Goal: Check status: Check status

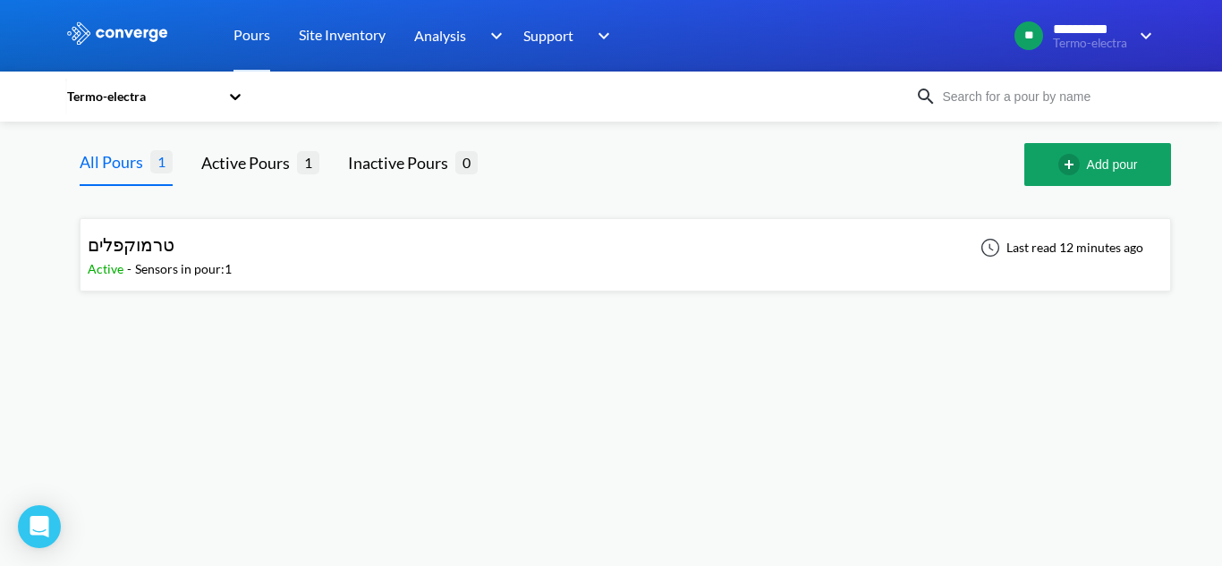
click at [222, 101] on div "Termo-electra" at bounding box center [145, 96] width 161 height 41
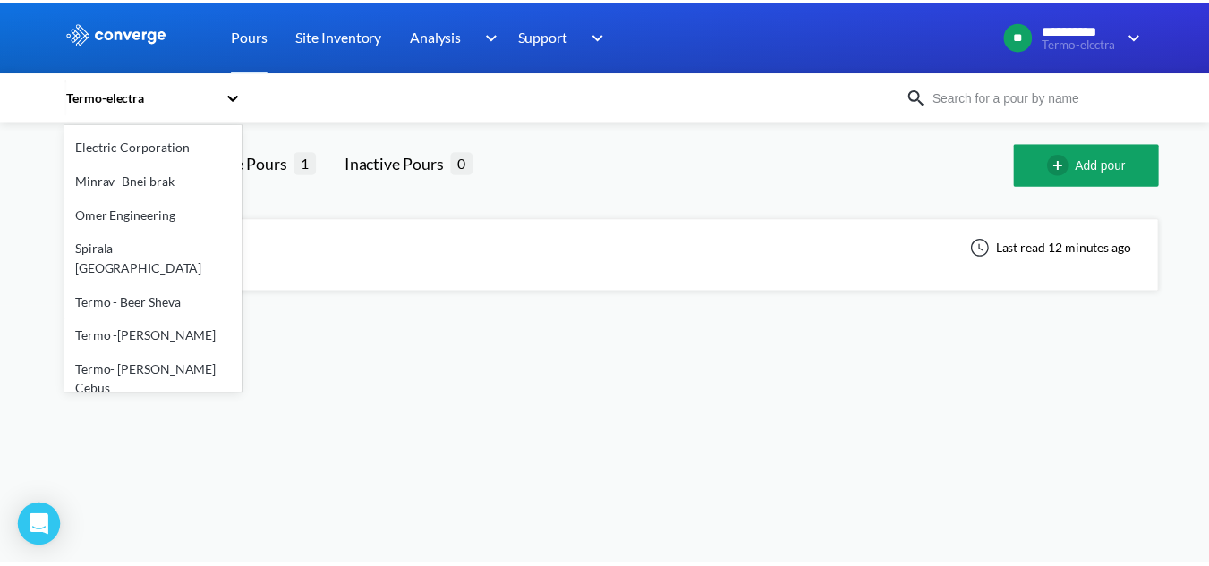
scroll to position [254, 0]
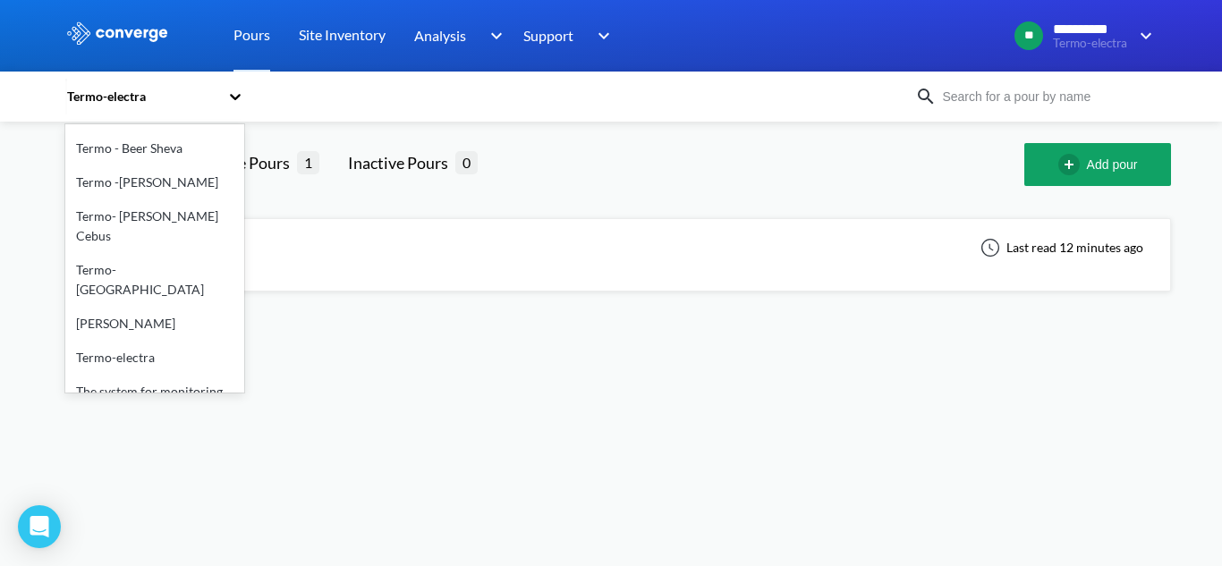
click at [310, 389] on body "**********" at bounding box center [611, 283] width 1222 height 566
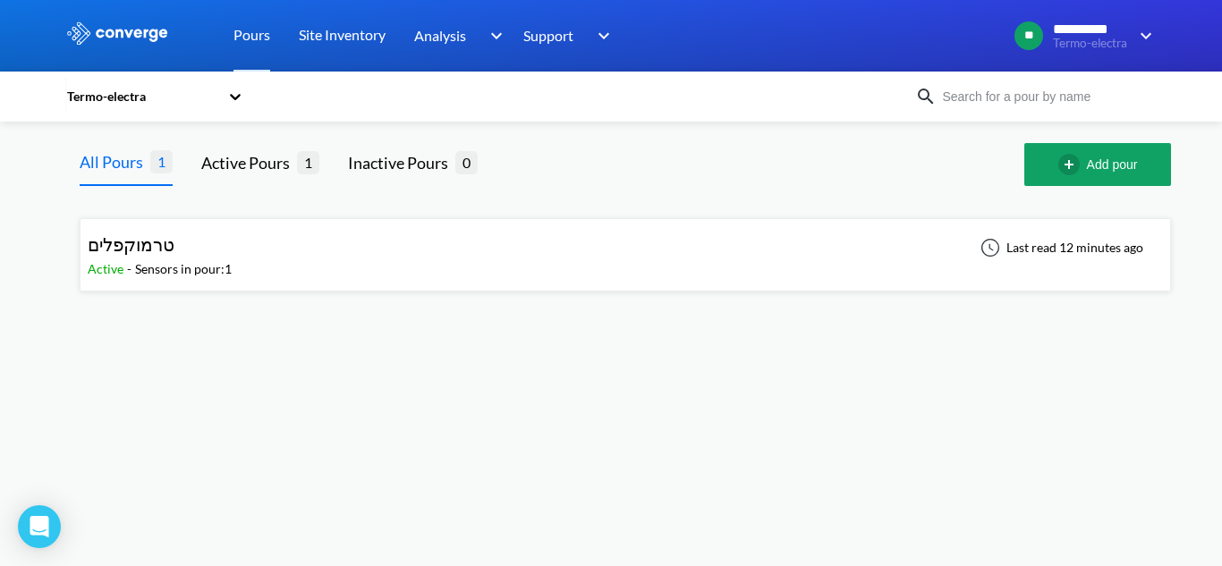
click at [198, 228] on div "טרמוקפלים Active - Sensors in pour: 1 Last read 12 minutes ago" at bounding box center [625, 254] width 1075 height 57
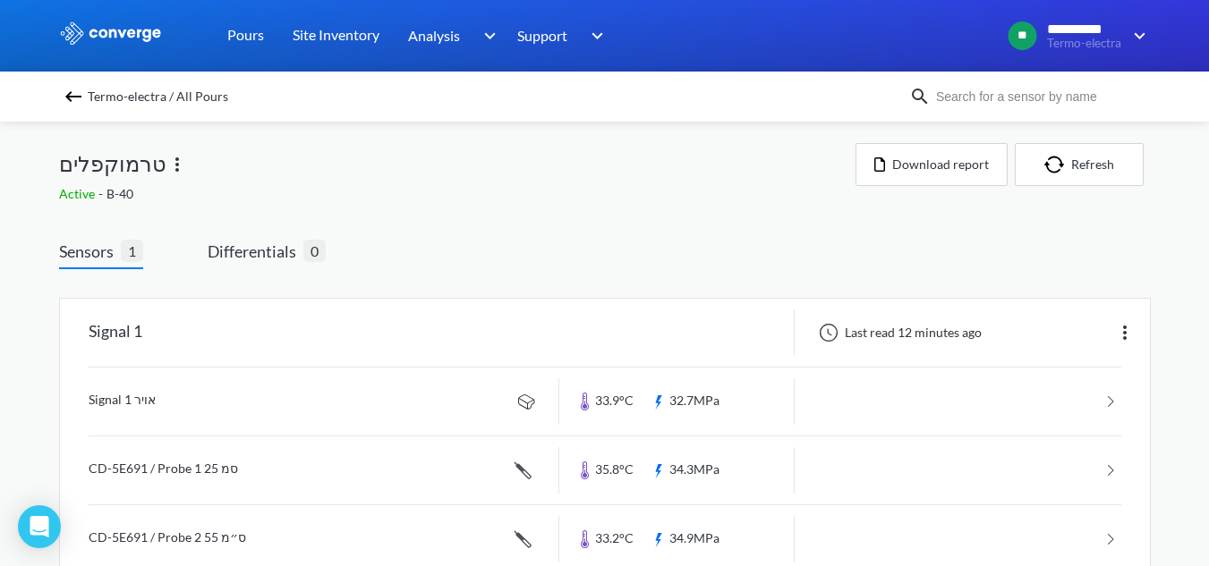
click at [166, 159] on img at bounding box center [176, 164] width 21 height 21
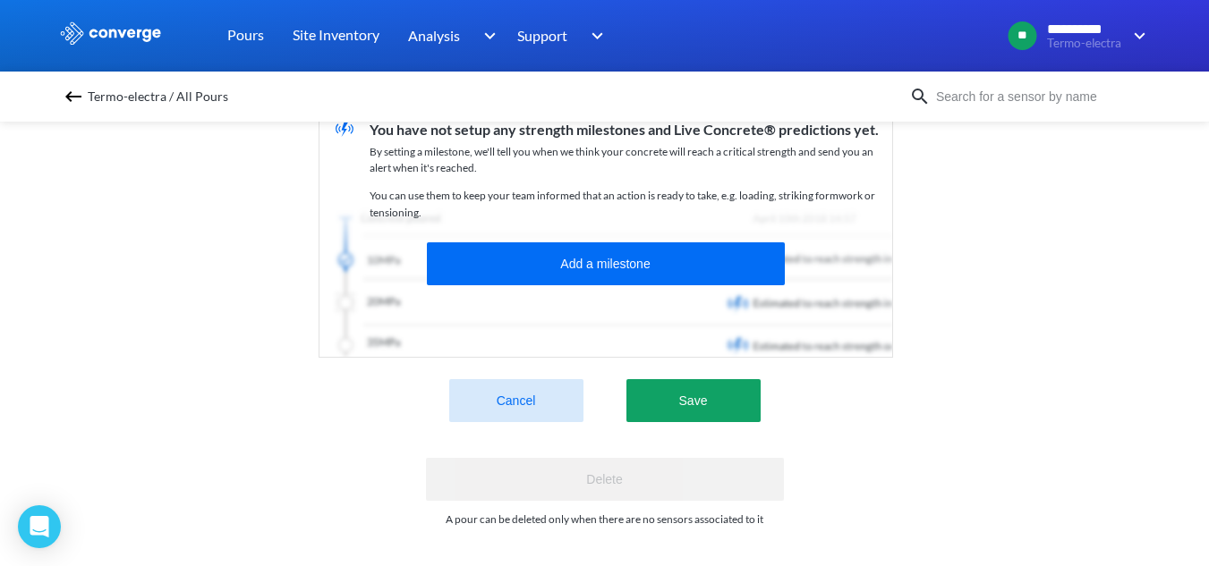
scroll to position [409, 0]
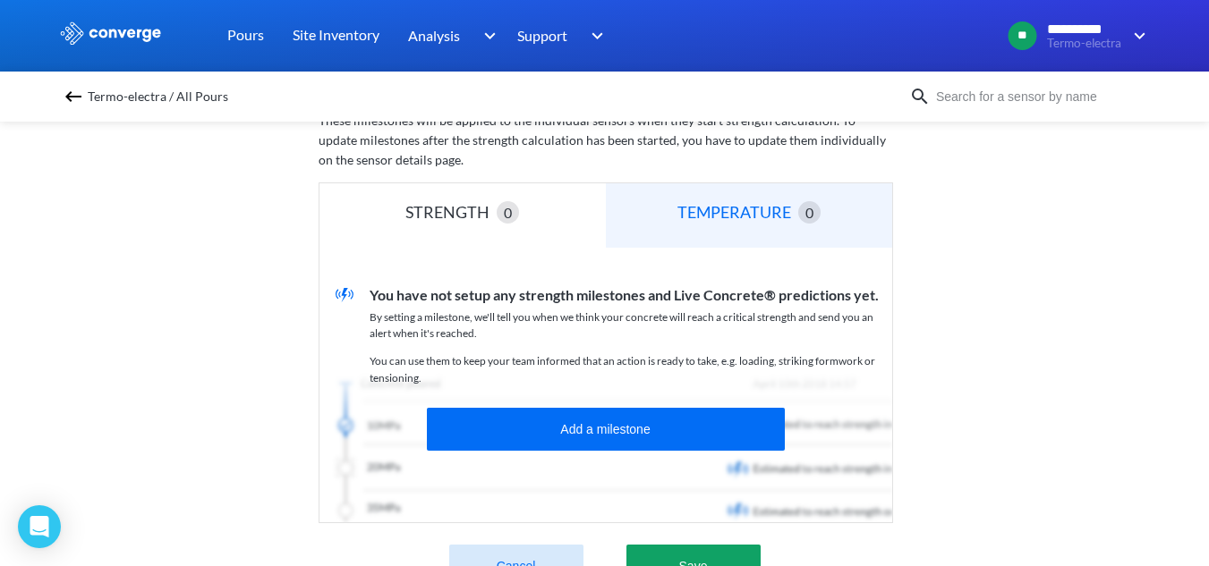
click at [677, 227] on div "TEMPERATURE 0" at bounding box center [749, 215] width 286 height 64
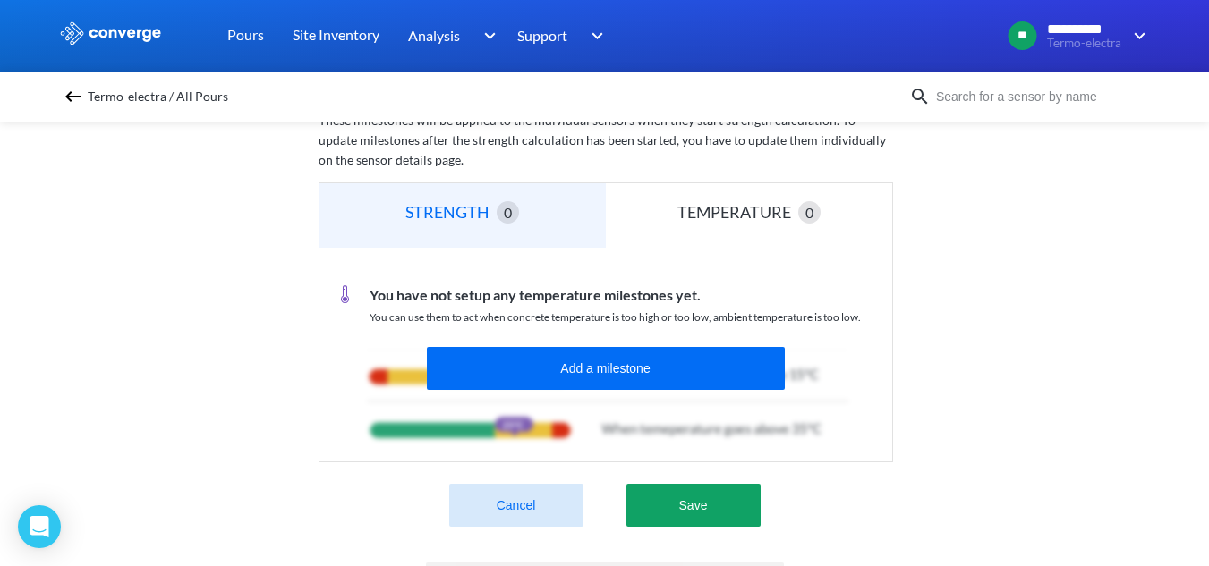
click at [565, 216] on div "STRENGTH 0" at bounding box center [462, 215] width 286 height 64
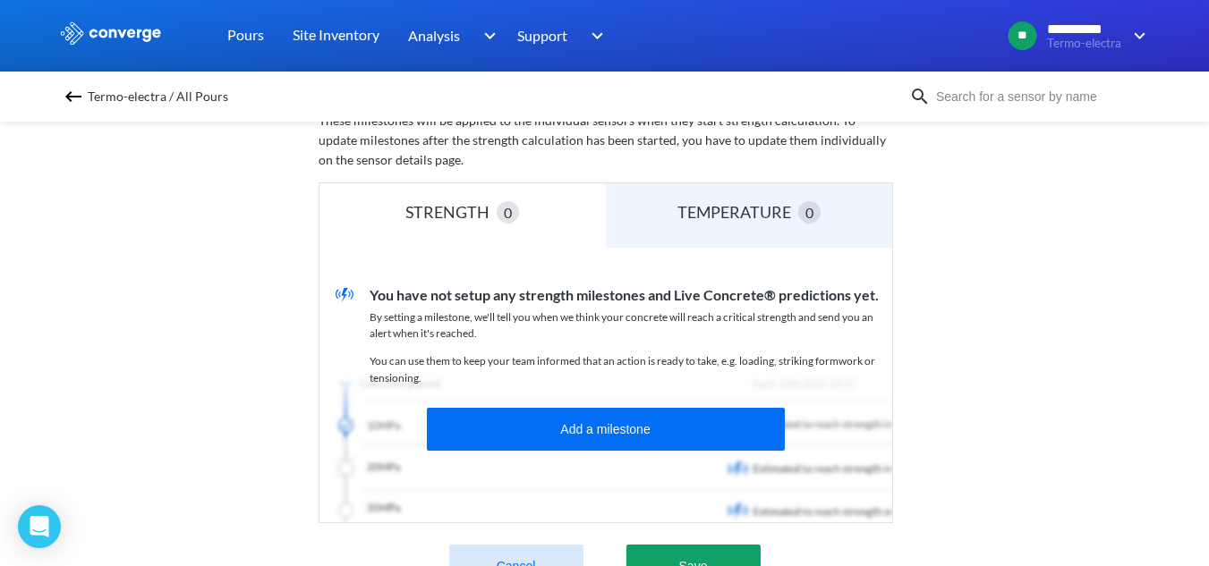
scroll to position [588, 0]
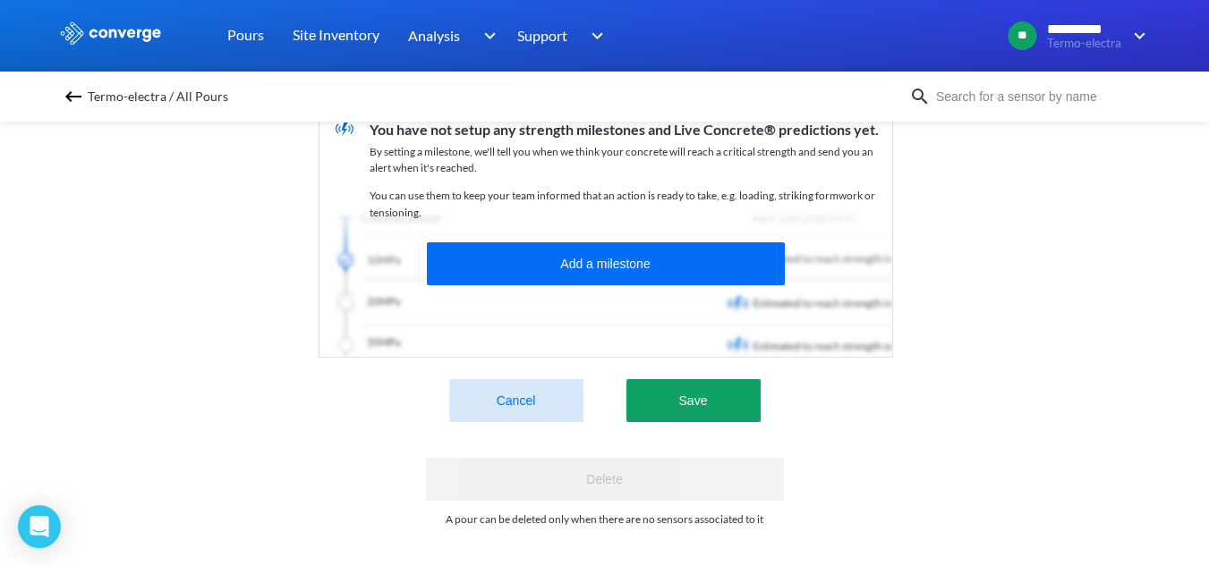
click at [571, 386] on button "Cancel" at bounding box center [516, 400] width 134 height 43
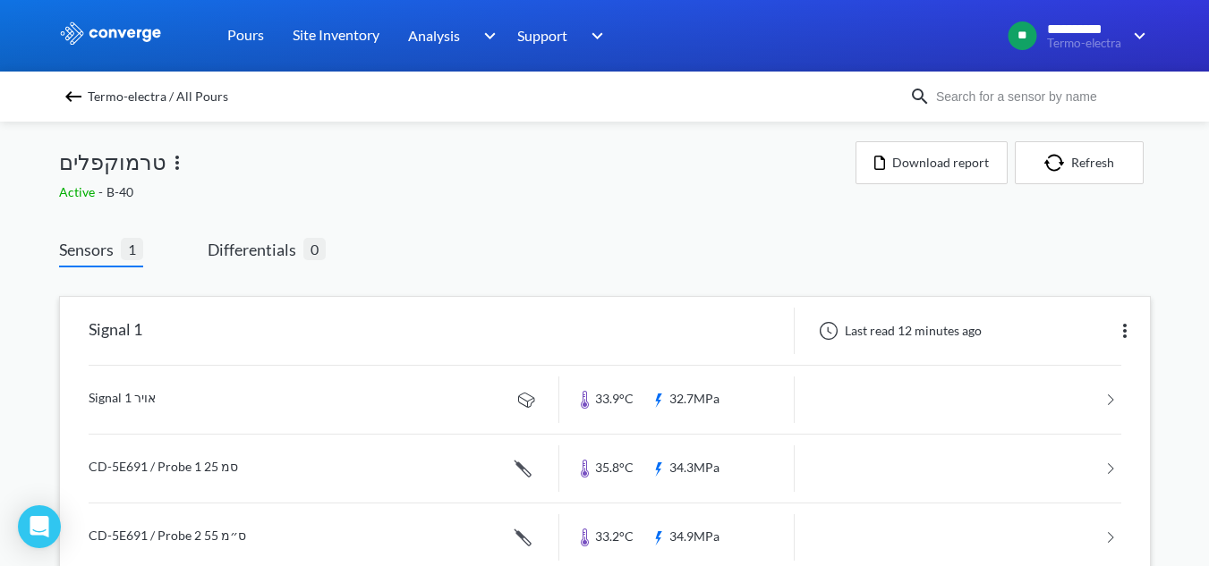
scroll to position [0, 0]
click at [243, 240] on span "Differentials" at bounding box center [256, 251] width 96 height 25
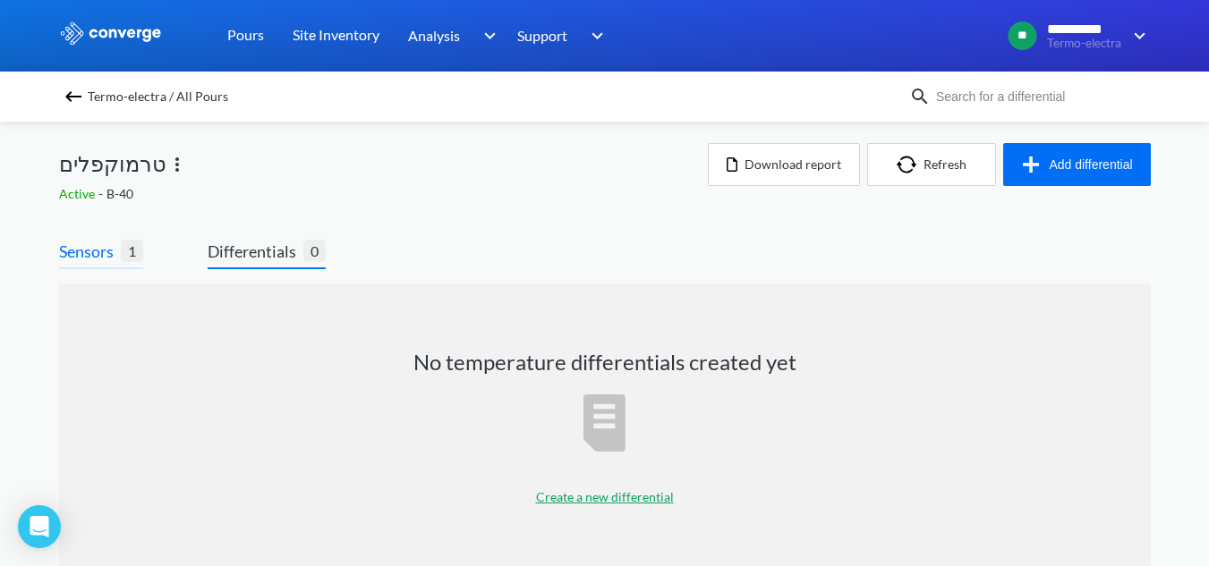
click at [114, 245] on span "Sensors" at bounding box center [90, 251] width 62 height 25
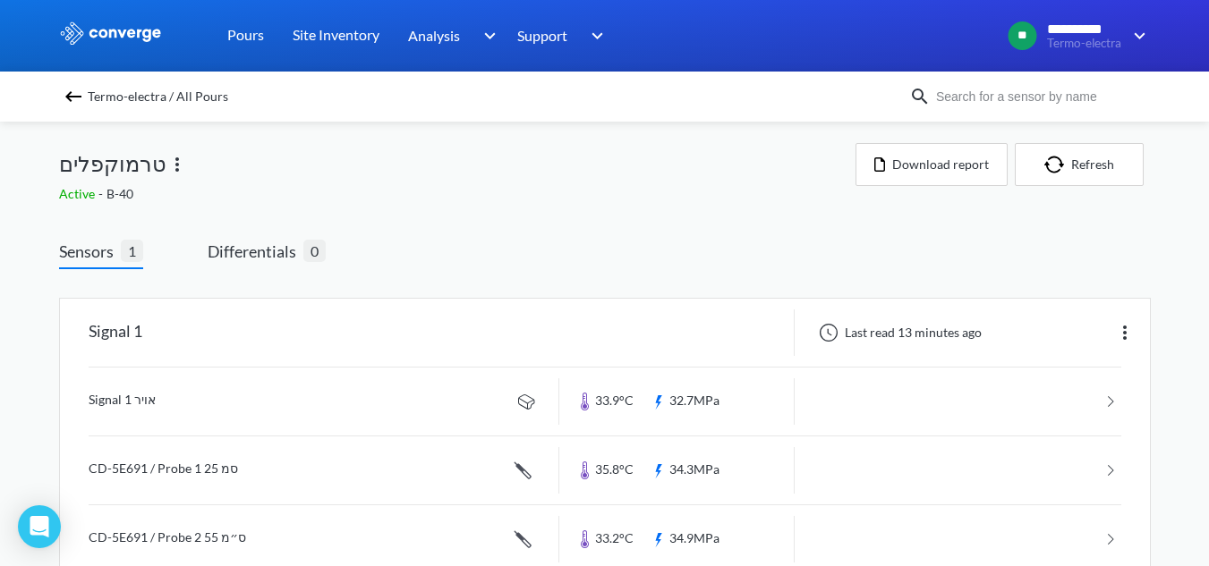
click at [166, 164] on img at bounding box center [176, 164] width 21 height 21
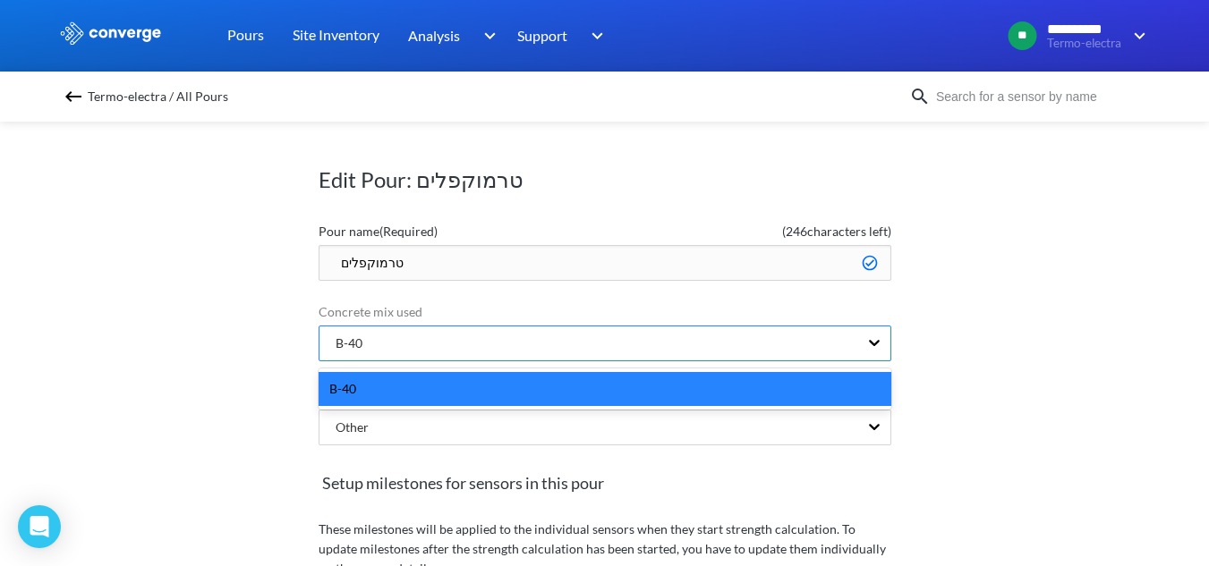
click at [740, 344] on div "B-40" at bounding box center [588, 344] width 539 height 34
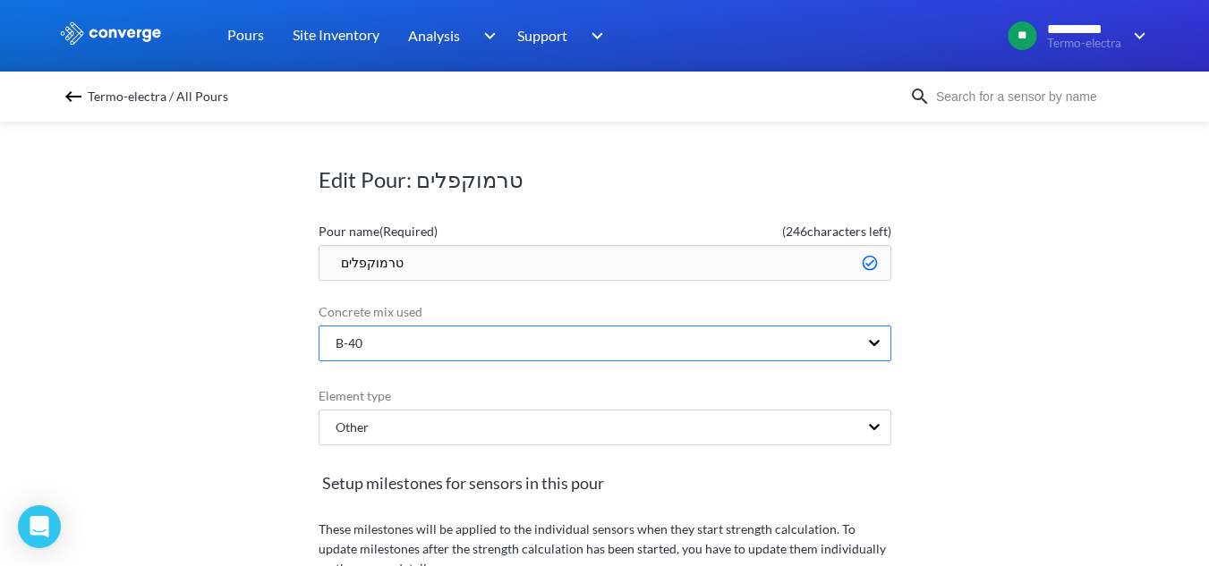
click at [740, 344] on div "B-40" at bounding box center [588, 344] width 539 height 34
click at [515, 444] on div "Other" at bounding box center [605, 428] width 573 height 36
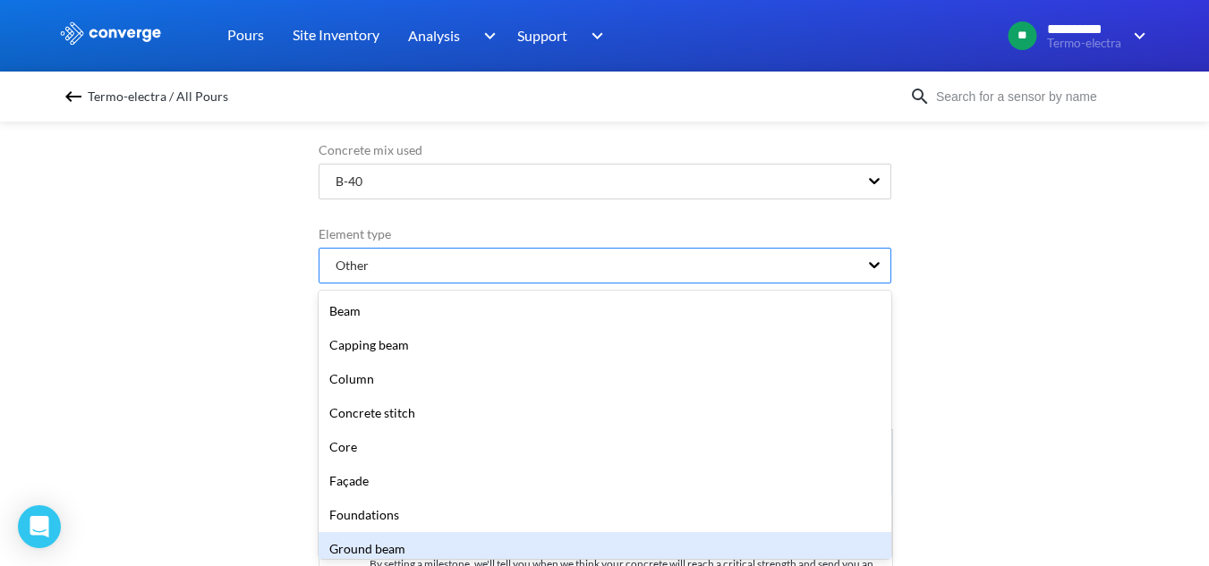
scroll to position [121, 0]
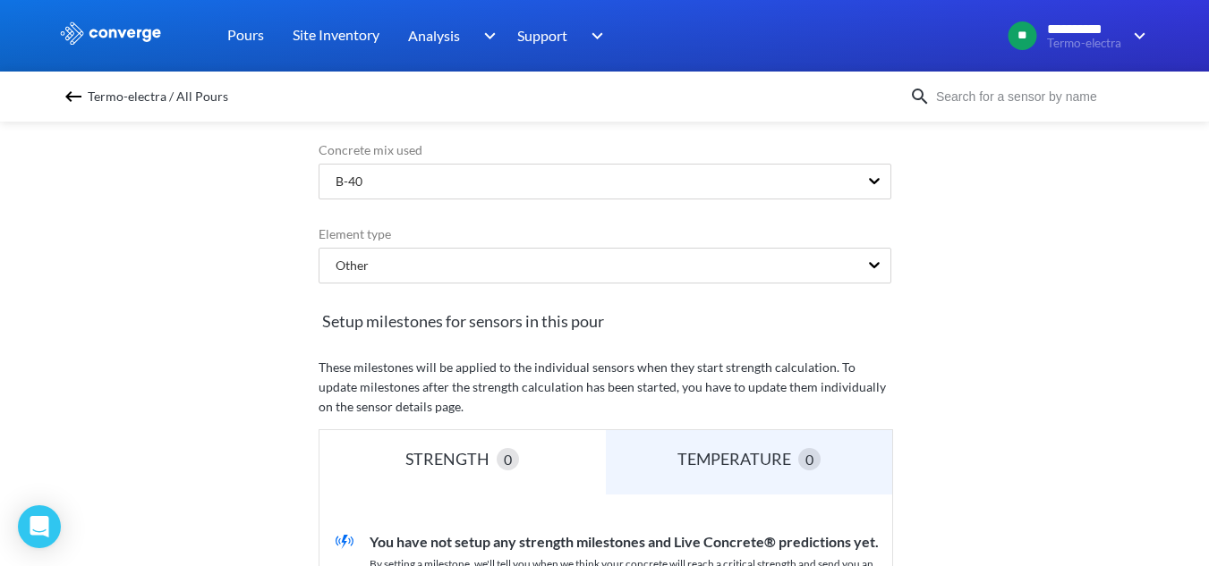
click at [1181, 254] on div "Edit Pour: טרמוקפלים Pour name (Required) ( 246 characters left) טרמוקפלים Conc…" at bounding box center [604, 340] width 1209 height 453
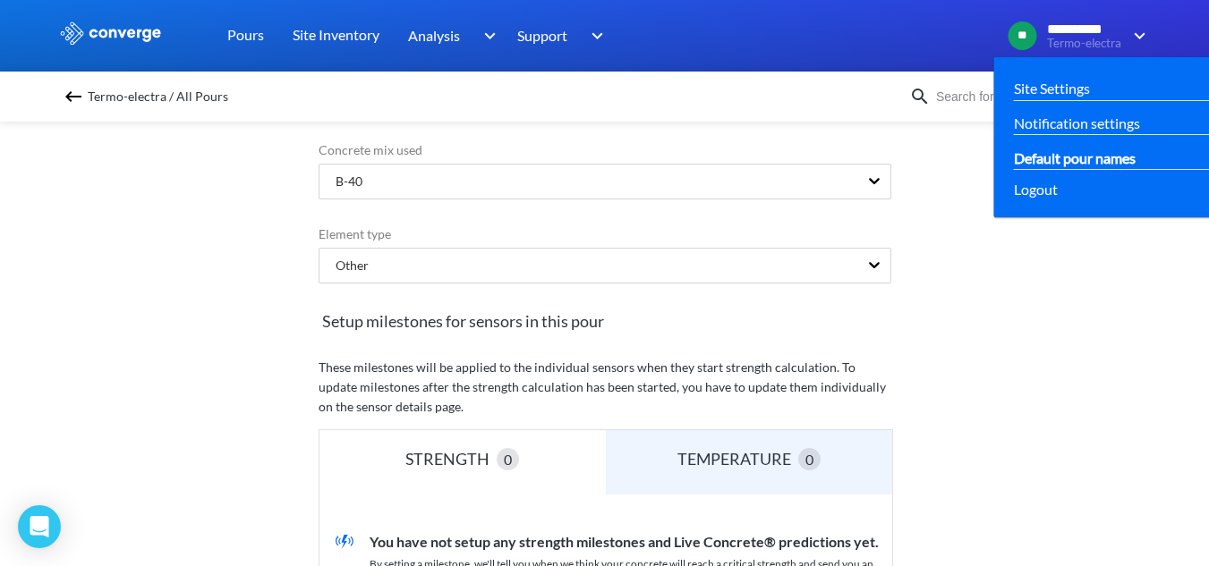
click at [1099, 163] on link "Default pour names" at bounding box center [1075, 158] width 122 height 22
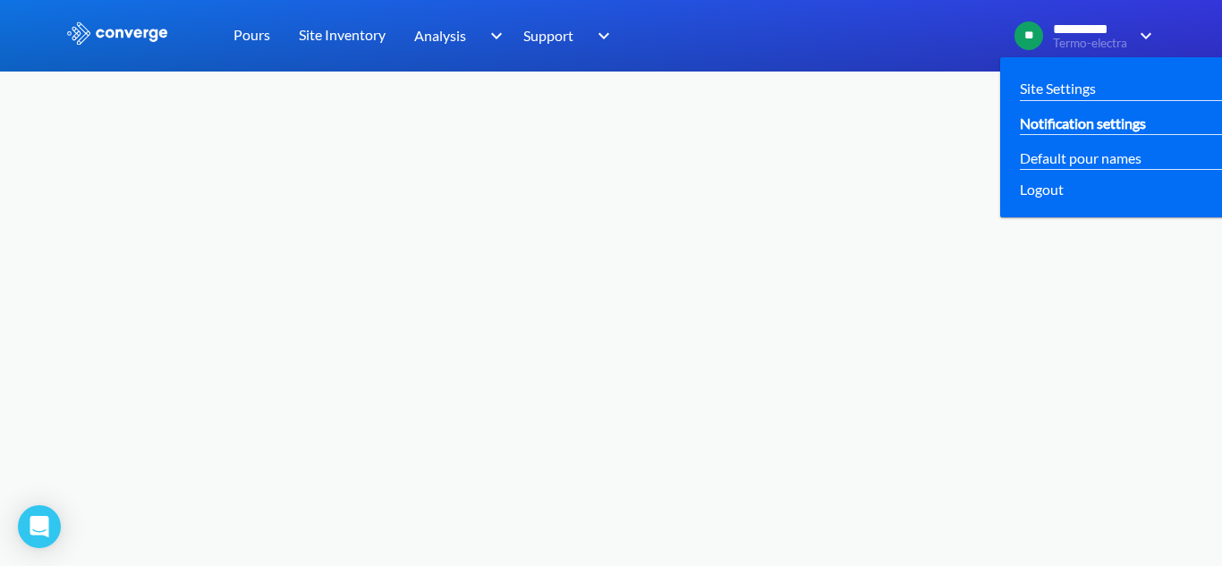
click at [1109, 106] on div "Notification settings" at bounding box center [1122, 123] width 215 height 35
click at [1114, 75] on div "Site Settings" at bounding box center [1122, 89] width 215 height 35
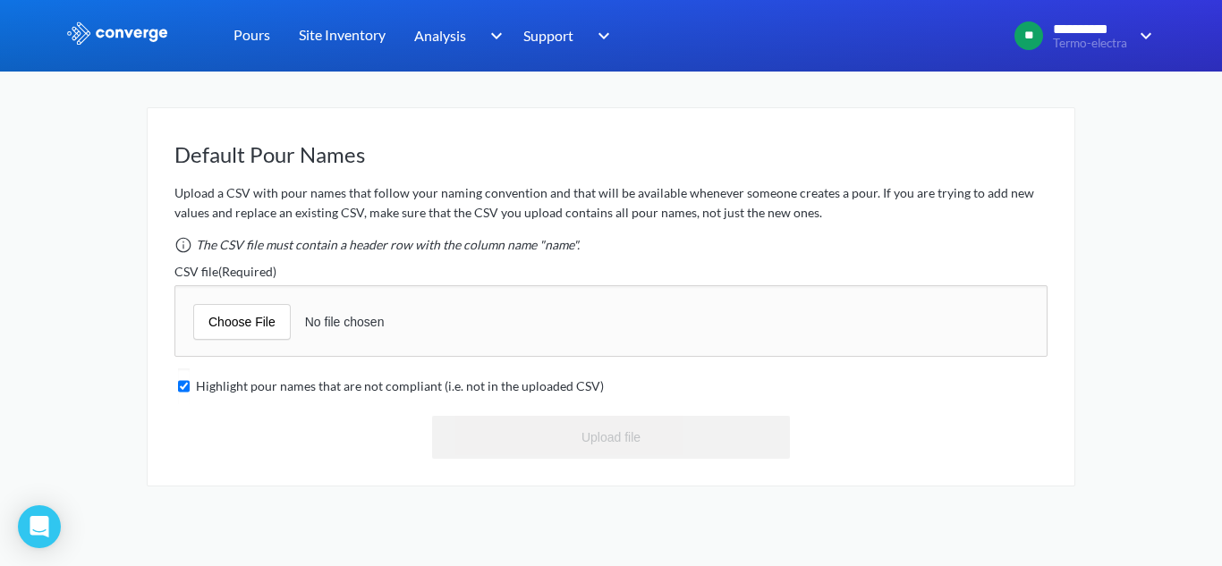
click at [98, 22] on img at bounding box center [117, 32] width 104 height 23
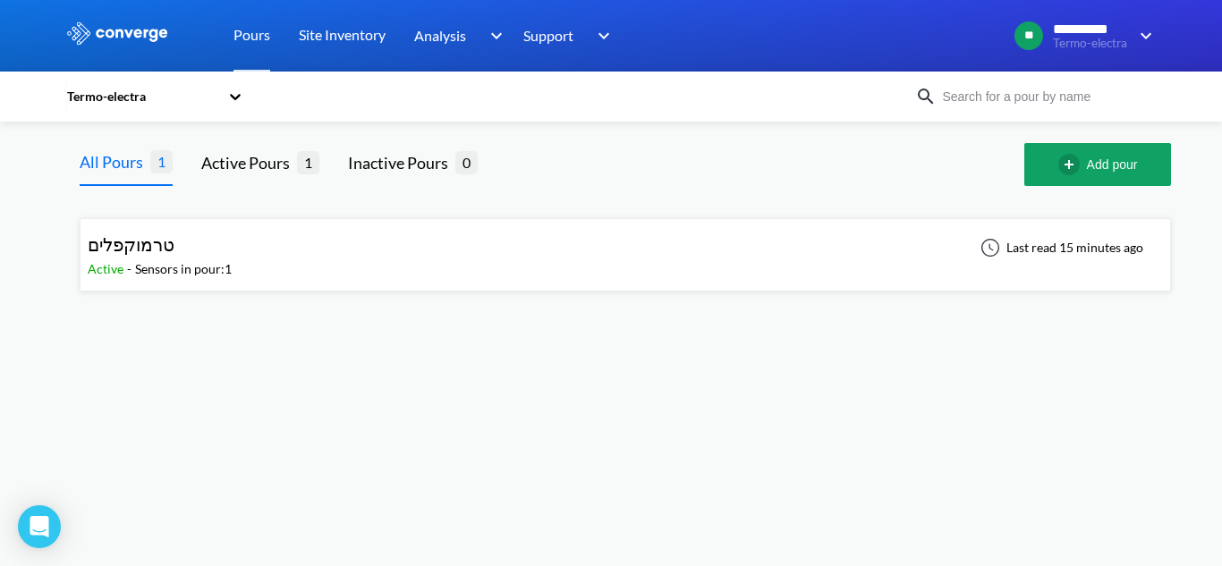
click at [380, 251] on div "טרמוקפלים Active - Sensors in pour: 1 Last read 15 minutes ago" at bounding box center [625, 254] width 1075 height 57
